Goal: Navigation & Orientation: Find specific page/section

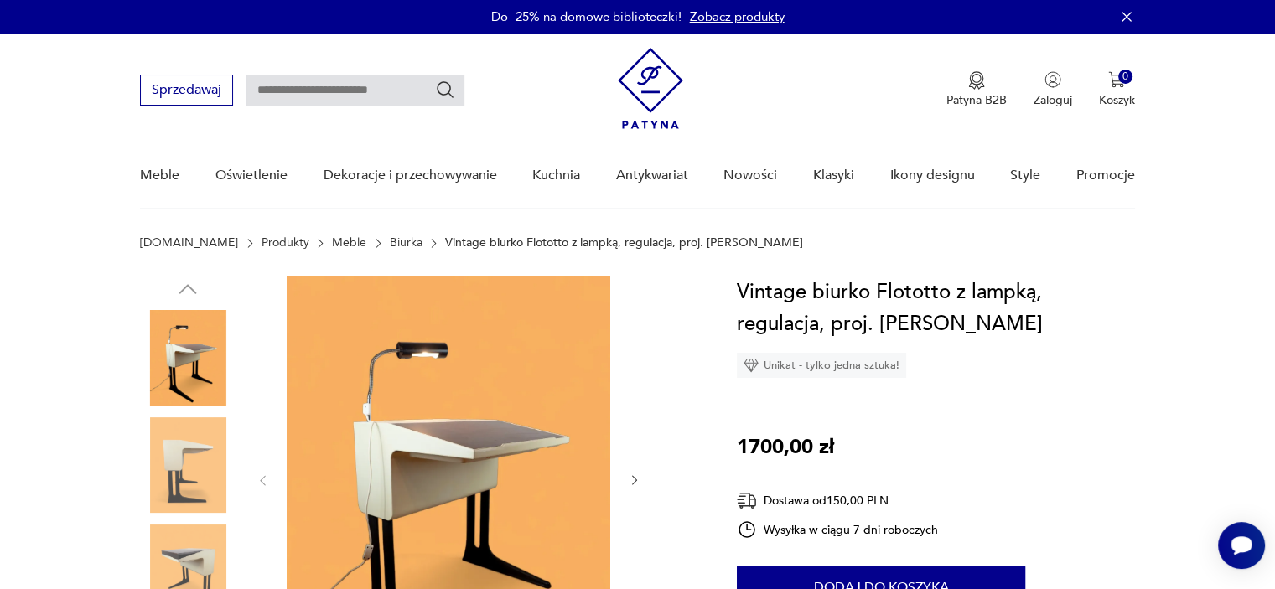
click at [390, 236] on link "Biurka" at bounding box center [406, 242] width 33 height 13
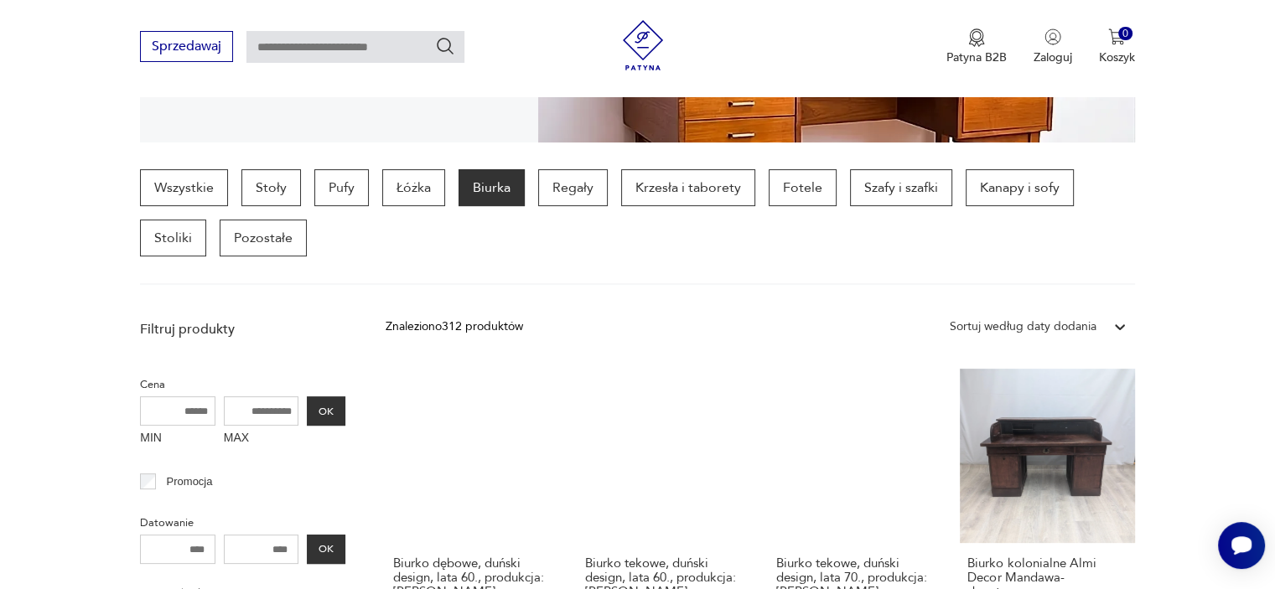
scroll to position [416, 0]
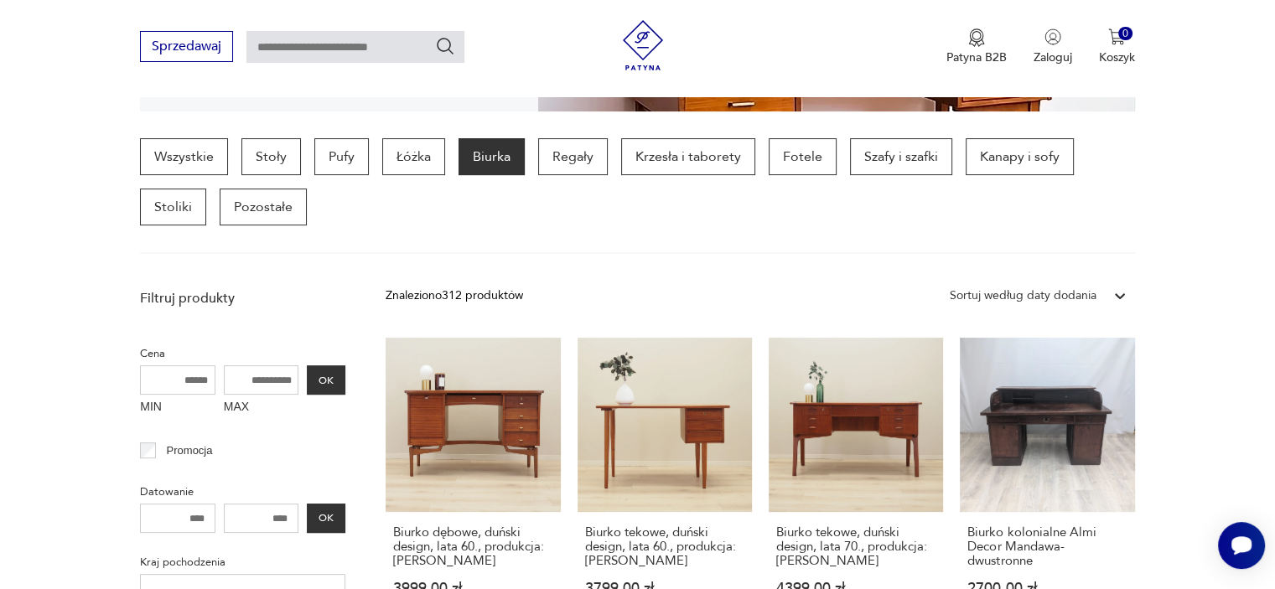
click at [1116, 297] on icon at bounding box center [1119, 295] width 17 height 17
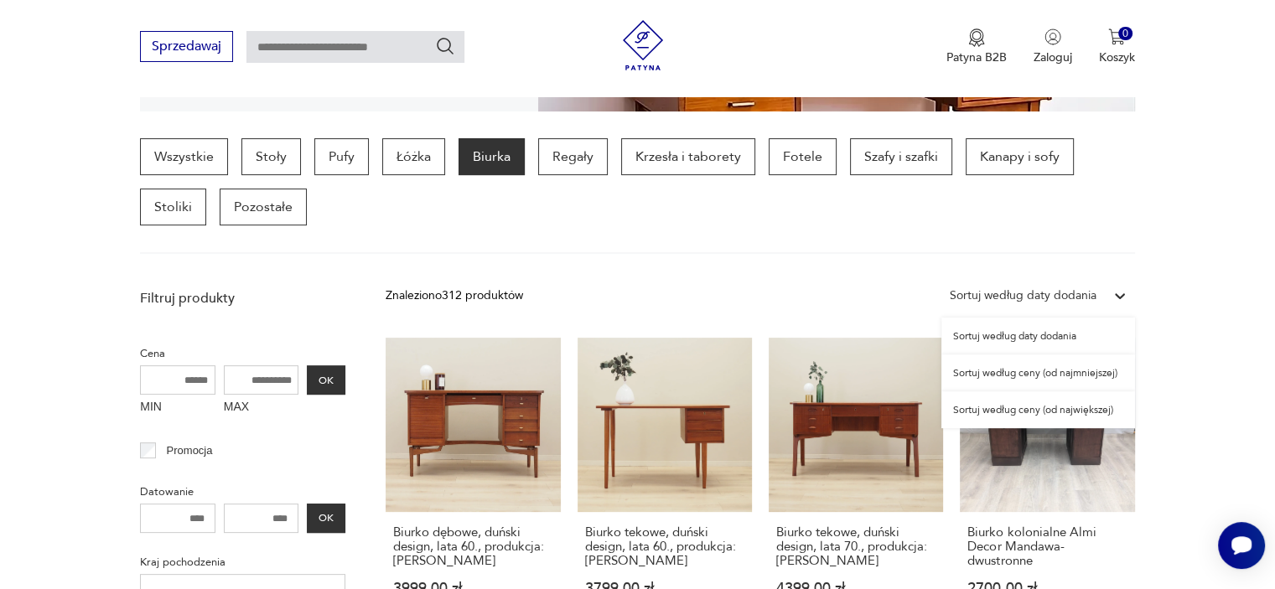
click at [1047, 374] on div "Sortuj według ceny (od najmniejszej)" at bounding box center [1038, 372] width 194 height 37
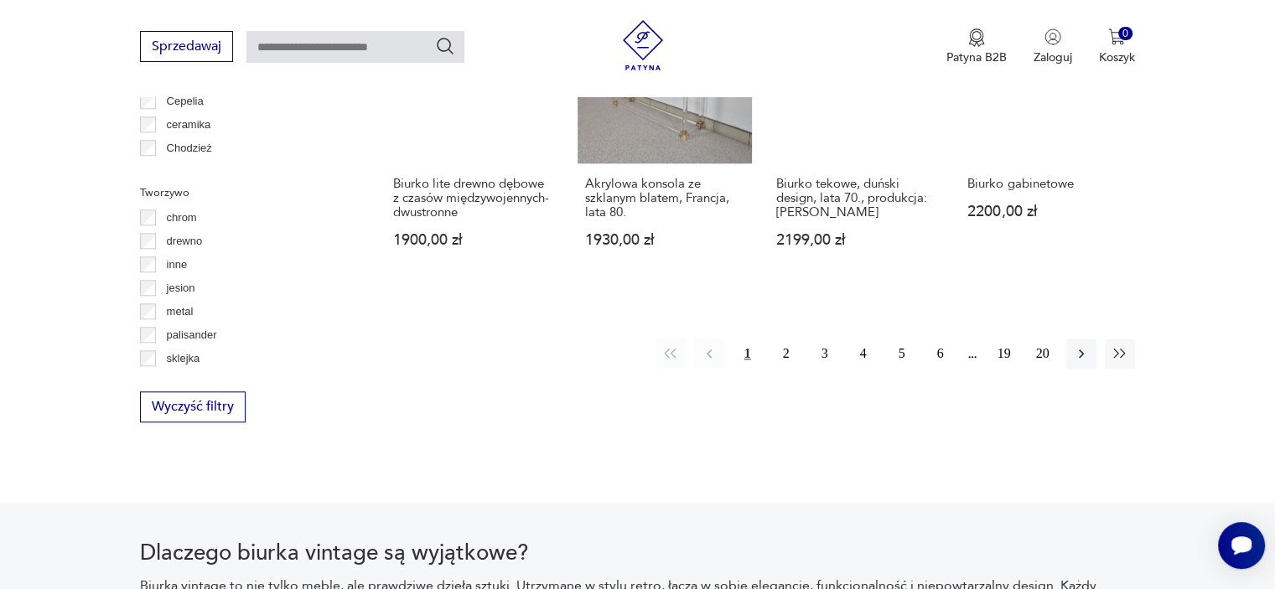
scroll to position [1728, 0]
